Goal: Check status: Verify the current state of an ongoing process or item

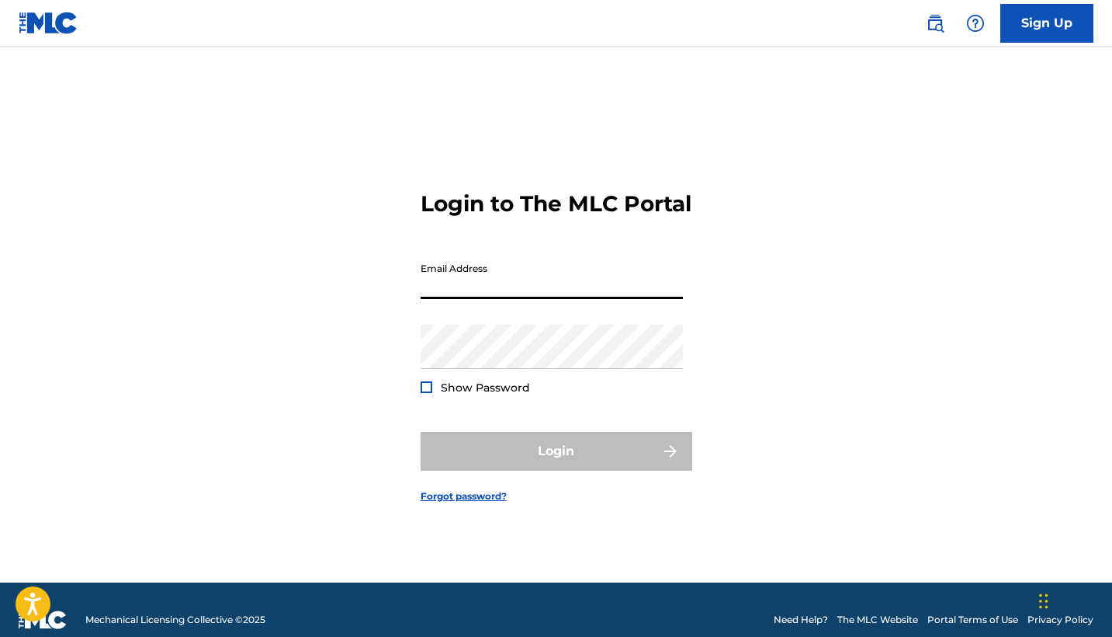
paste input "[PERSON_NAME][EMAIL_ADDRESS][DOMAIN_NAME]"
type input "[PERSON_NAME][EMAIL_ADDRESS][DOMAIN_NAME]"
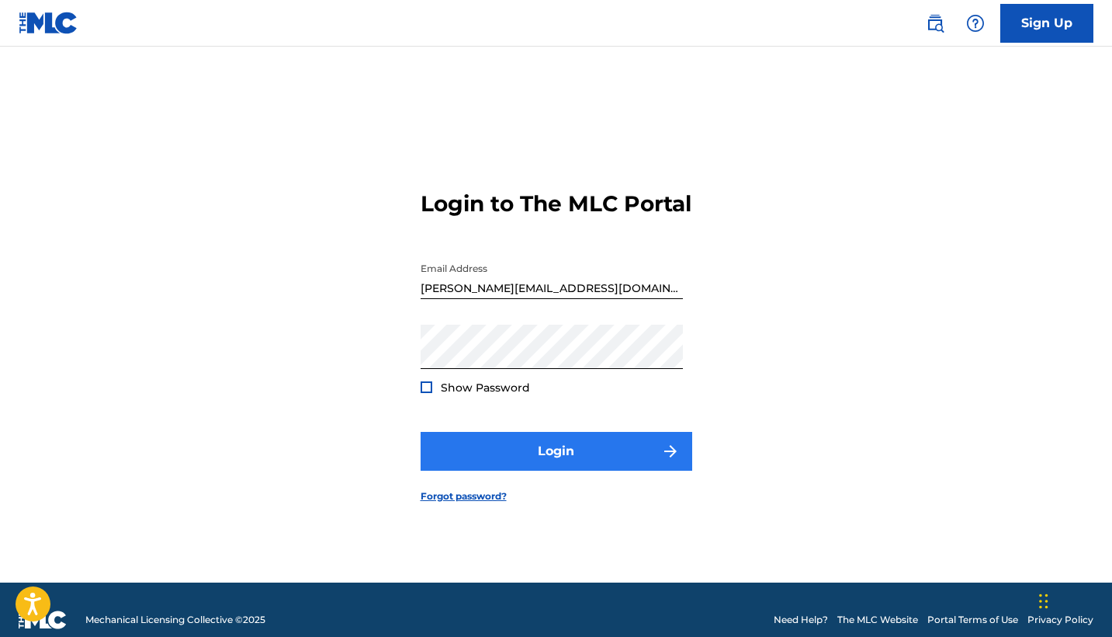
click at [546, 463] on button "Login" at bounding box center [557, 451] width 272 height 39
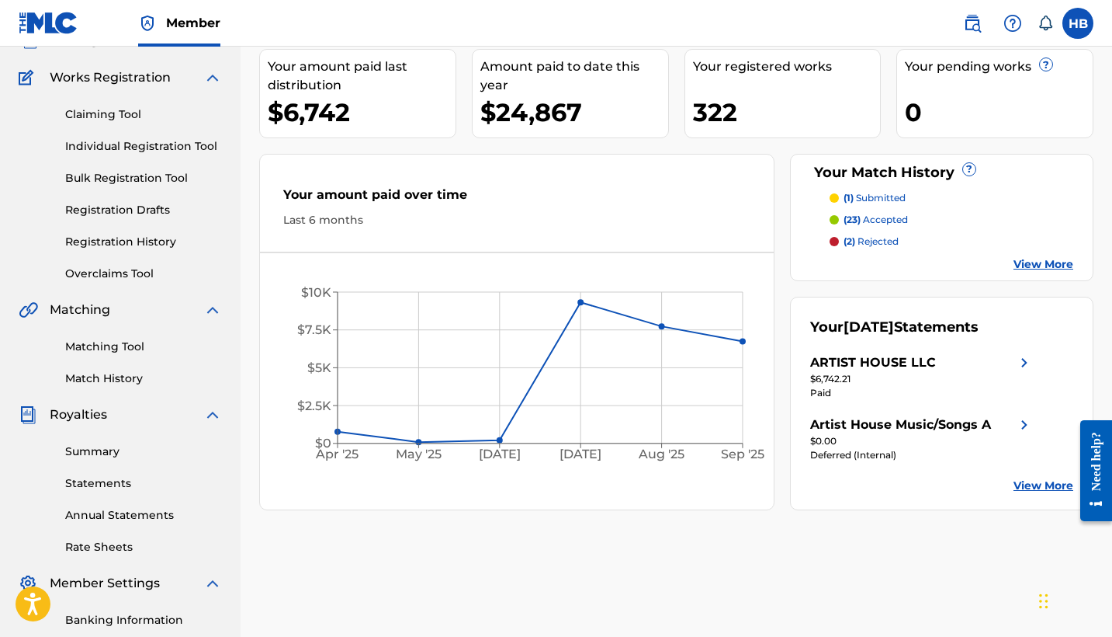
scroll to position [116, 0]
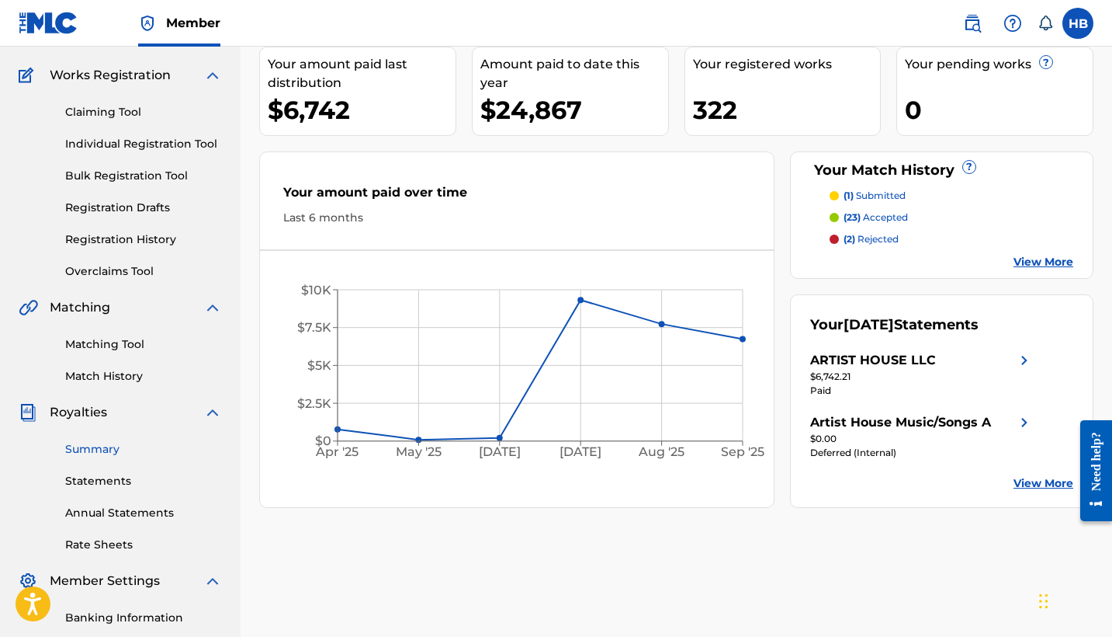
click at [86, 448] on link "Summary" at bounding box center [143, 449] width 157 height 16
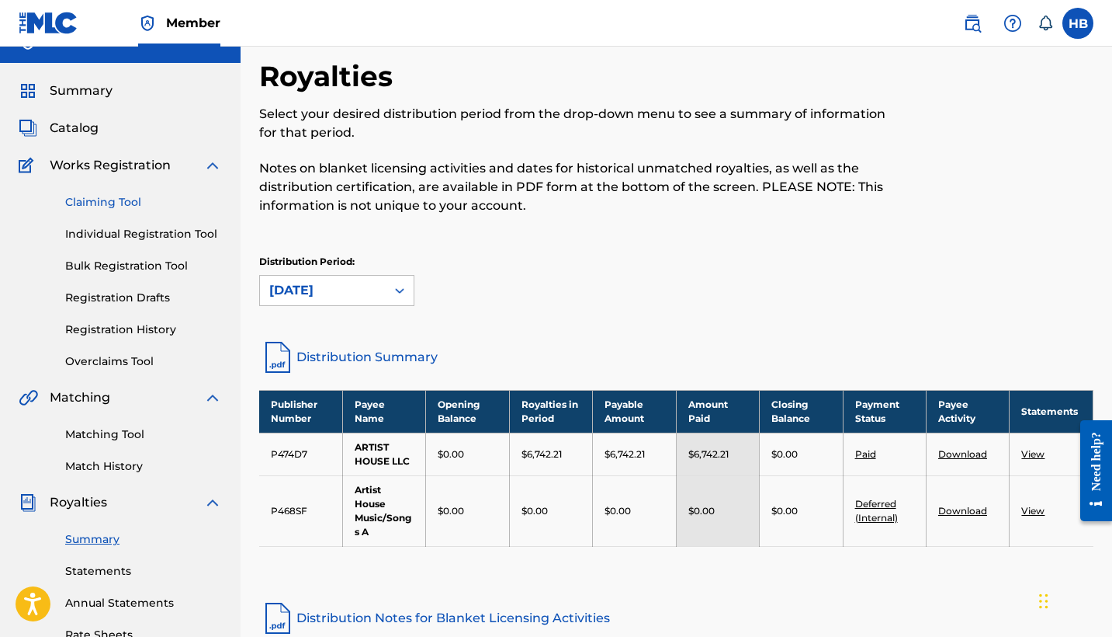
scroll to position [23, 0]
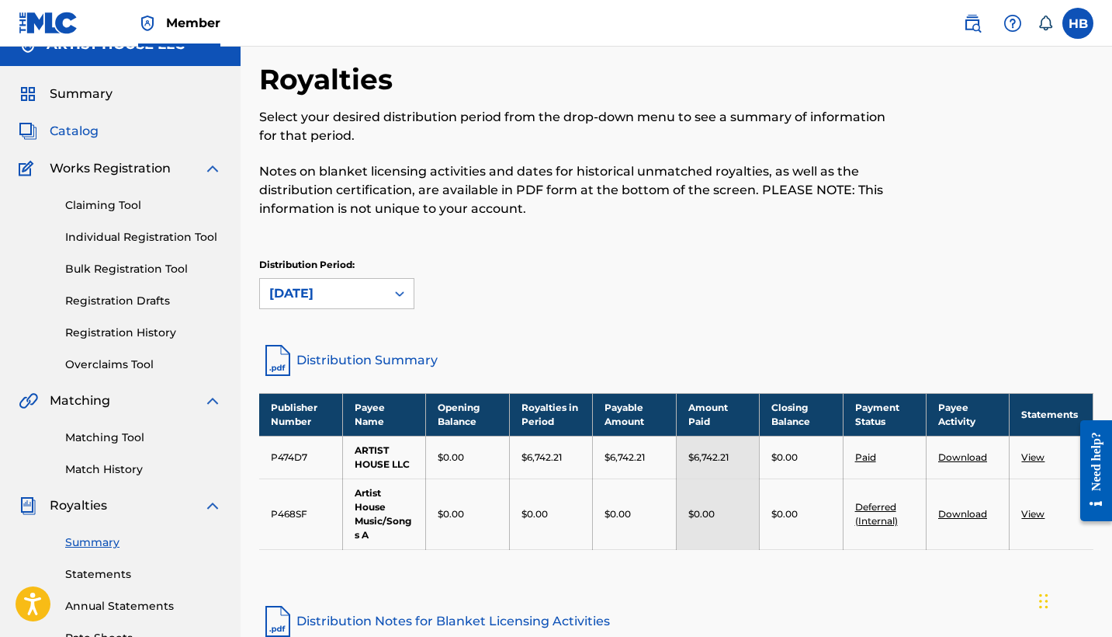
click at [82, 124] on span "Catalog" at bounding box center [74, 131] width 49 height 19
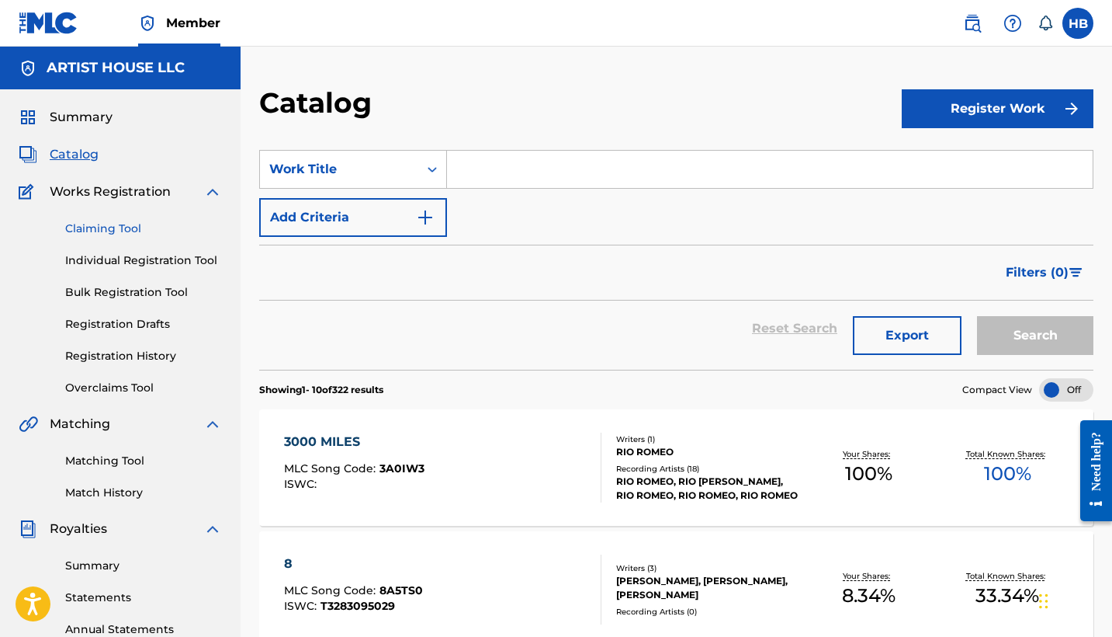
click at [116, 228] on link "Claiming Tool" at bounding box center [143, 228] width 157 height 16
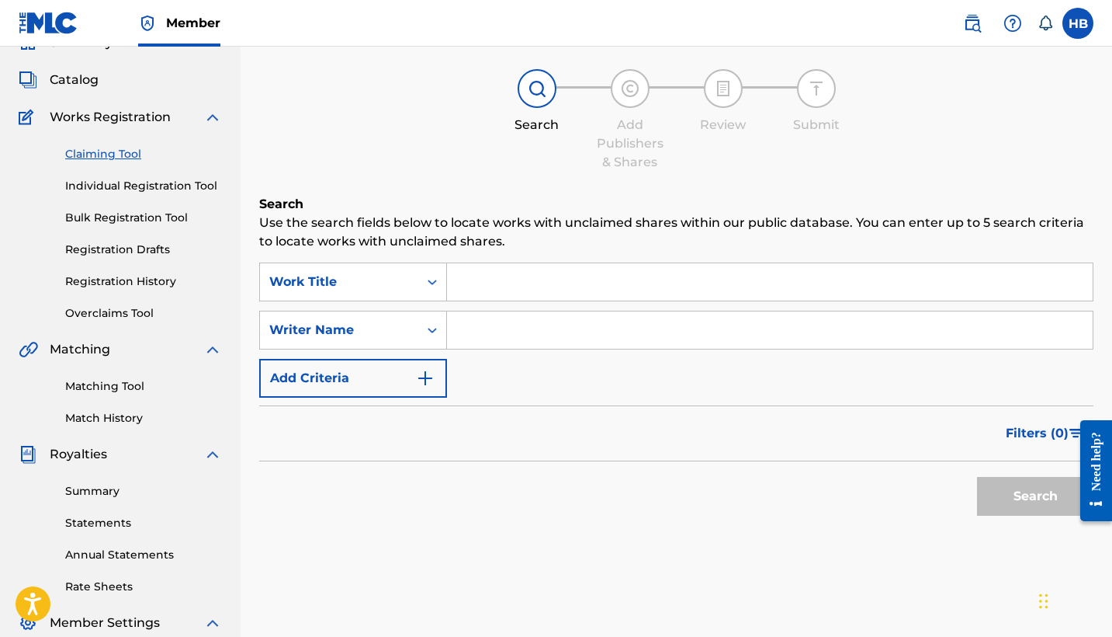
scroll to position [75, 0]
click at [119, 276] on link "Registration History" at bounding box center [143, 281] width 157 height 16
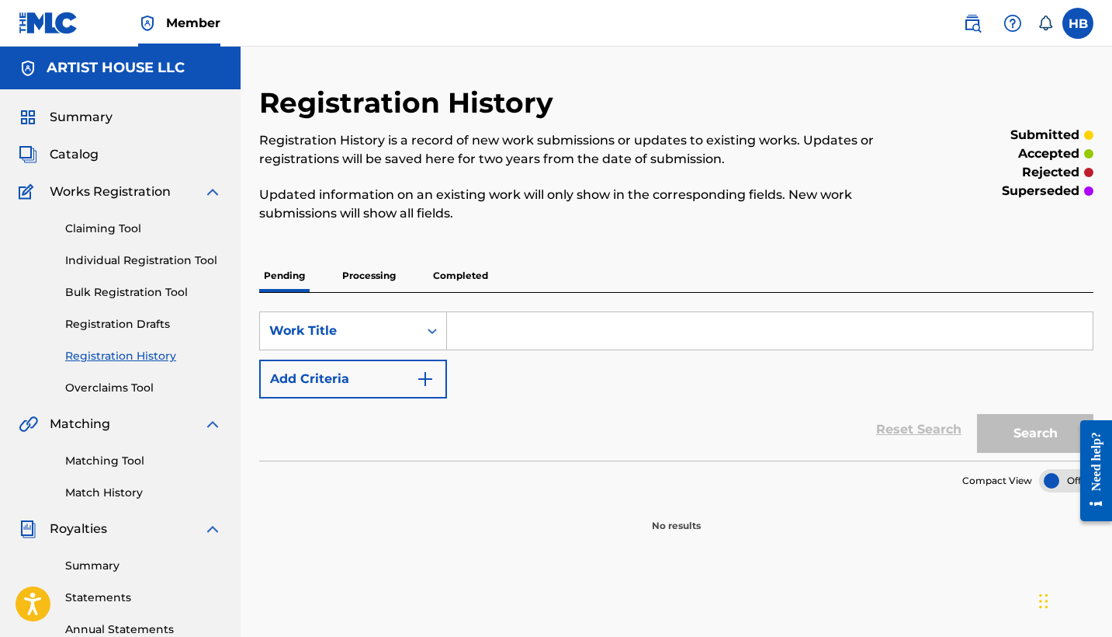
click at [356, 264] on p "Processing" at bounding box center [369, 275] width 63 height 33
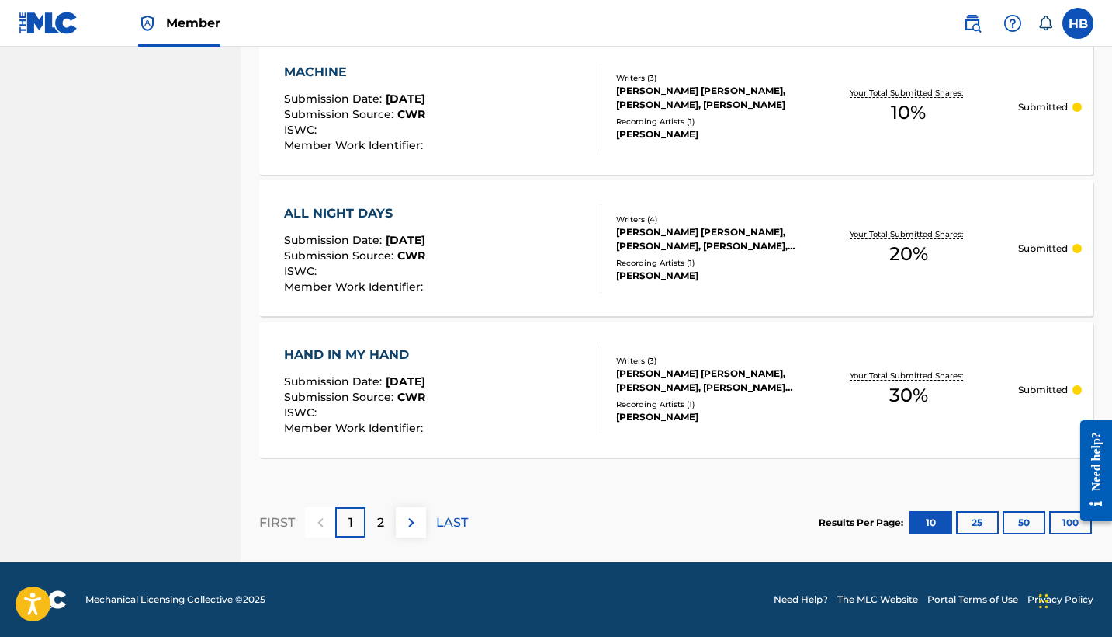
scroll to position [1450, 0]
click at [381, 526] on p "2" at bounding box center [380, 522] width 7 height 19
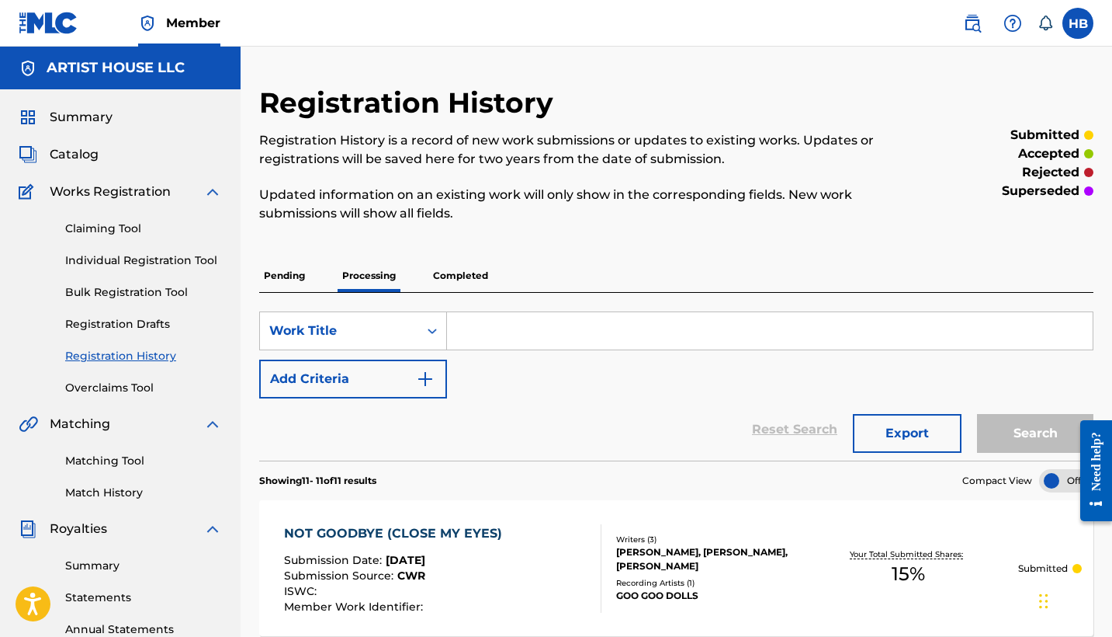
scroll to position [0, 0]
click at [458, 281] on p "Completed" at bounding box center [460, 275] width 64 height 33
